Goal: Transaction & Acquisition: Book appointment/travel/reservation

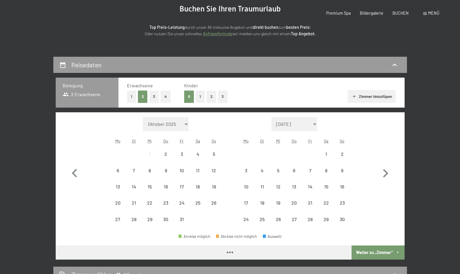
scroll to position [118, 0]
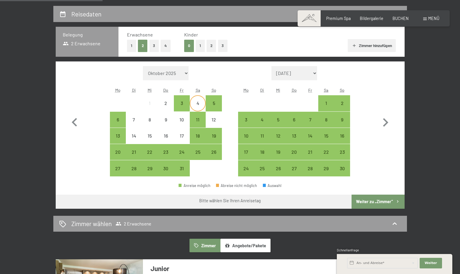
click at [199, 104] on div "4" at bounding box center [197, 108] width 15 height 15
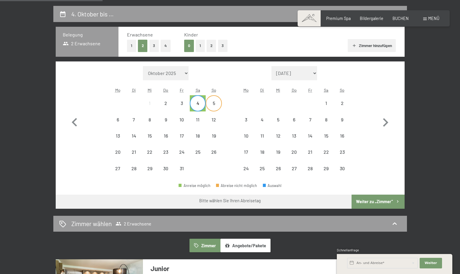
click at [213, 103] on div "5" at bounding box center [213, 108] width 15 height 15
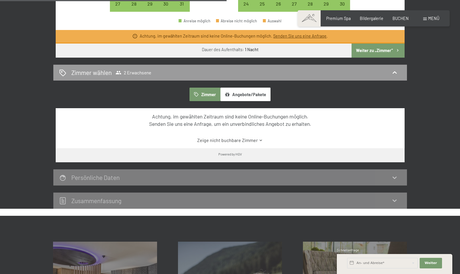
scroll to position [294, 0]
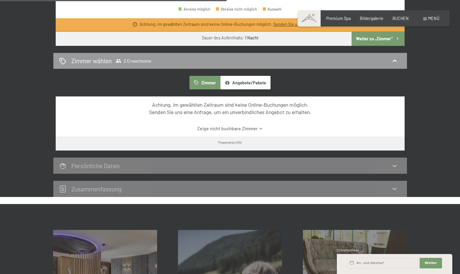
click at [213, 126] on link "Zeige nicht buchbare Zimmer" at bounding box center [230, 128] width 328 height 6
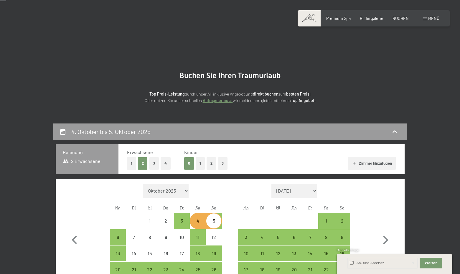
scroll to position [118, 0]
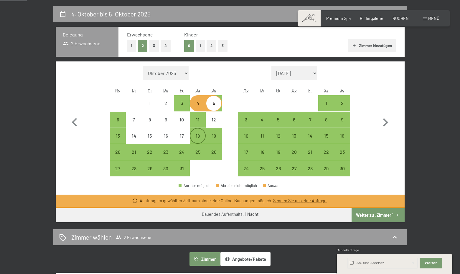
click at [201, 134] on div "18" at bounding box center [197, 141] width 15 height 15
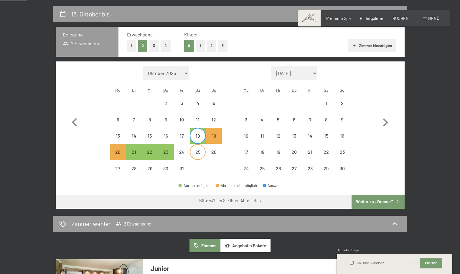
click at [200, 150] on div "25" at bounding box center [197, 157] width 15 height 15
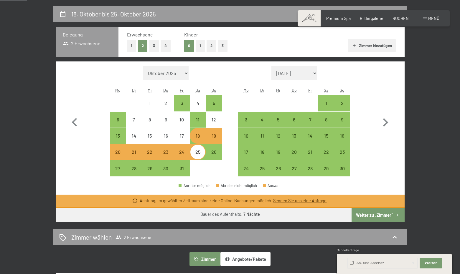
click at [214, 156] on span "Einwilligung Marketing*" at bounding box center [197, 154] width 49 height 6
click at [170, 156] on input "Einwilligung Marketing*" at bounding box center [167, 154] width 6 height 6
click at [214, 150] on div "26" at bounding box center [213, 157] width 15 height 15
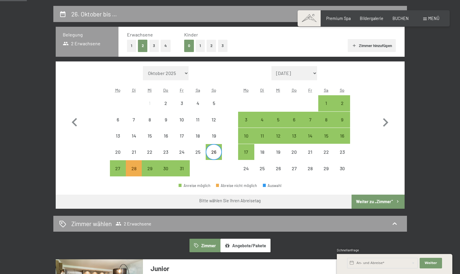
click at [198, 153] on span "Einwilligung Marketing*" at bounding box center [197, 154] width 49 height 6
click at [170, 153] on input "Einwilligung Marketing*" at bounding box center [167, 154] width 6 height 6
checkbox input "false"
click at [198, 146] on div "25" at bounding box center [197, 152] width 15 height 15
click at [218, 154] on div "26" at bounding box center [213, 157] width 15 height 15
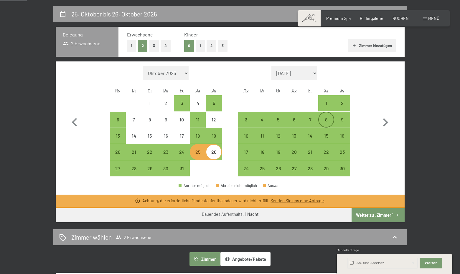
click at [324, 123] on div "8" at bounding box center [326, 124] width 15 height 15
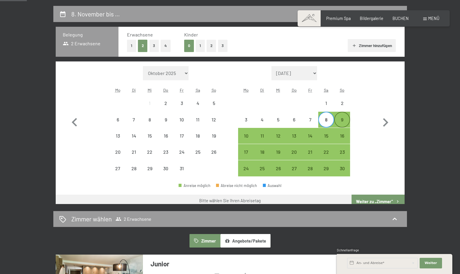
click at [339, 118] on div "9" at bounding box center [341, 124] width 15 height 15
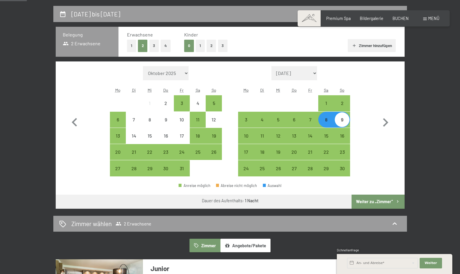
click at [372, 200] on button "Weiter zu „Zimmer“" at bounding box center [377, 202] width 53 height 14
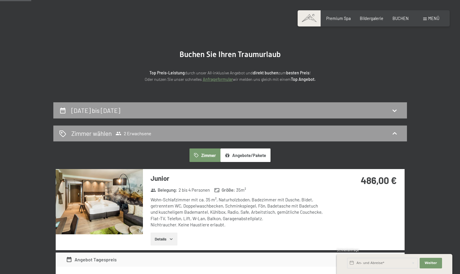
scroll to position [0, 0]
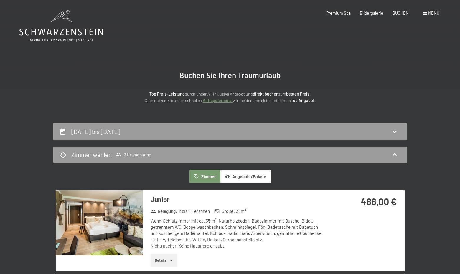
click at [427, 13] on div "Menü" at bounding box center [431, 13] width 16 height 6
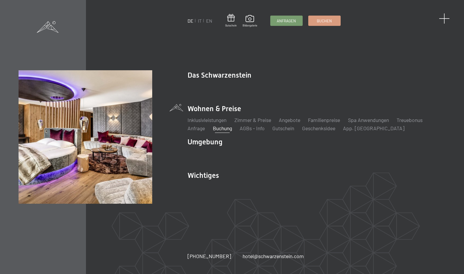
click at [445, 19] on span at bounding box center [444, 18] width 11 height 11
